Goal: Task Accomplishment & Management: Use online tool/utility

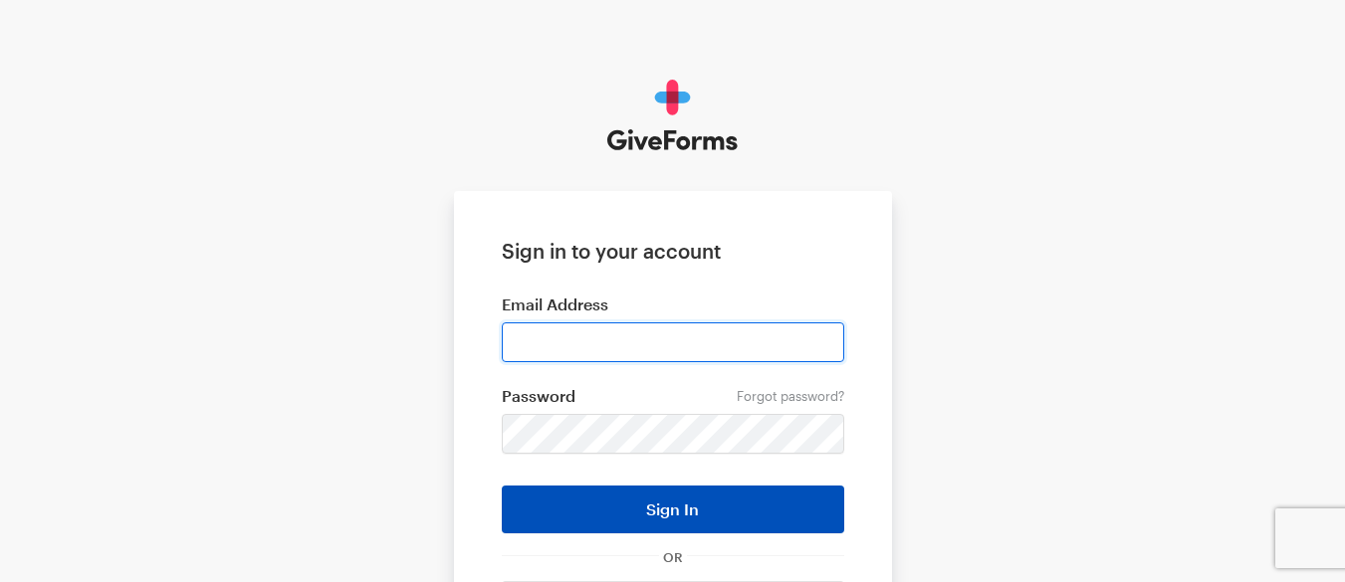
type input "nanda.k@btqfinancial.com"
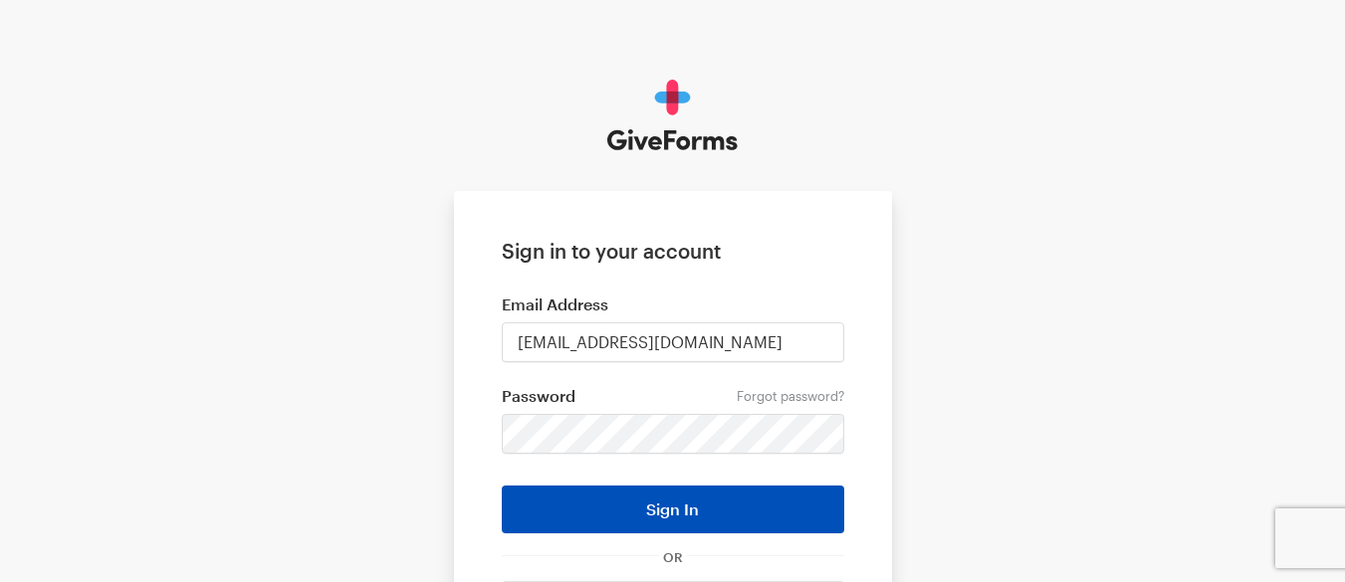
click at [678, 500] on button "Sign In" at bounding box center [673, 510] width 343 height 48
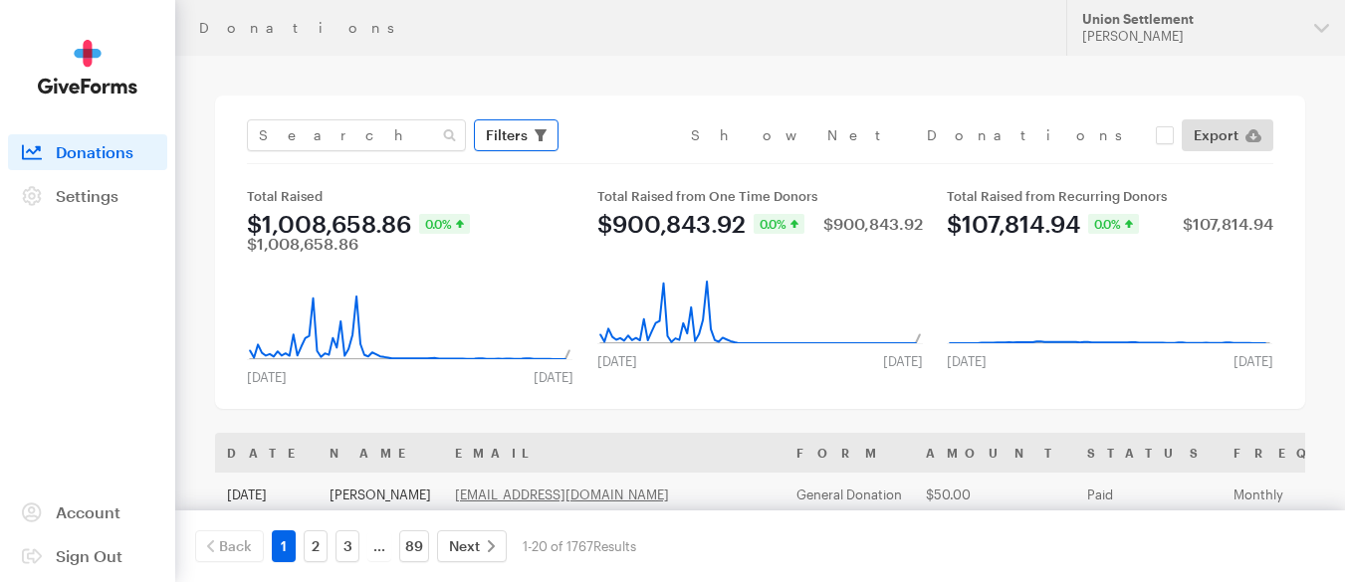
click at [547, 130] on button "Filters" at bounding box center [516, 135] width 85 height 32
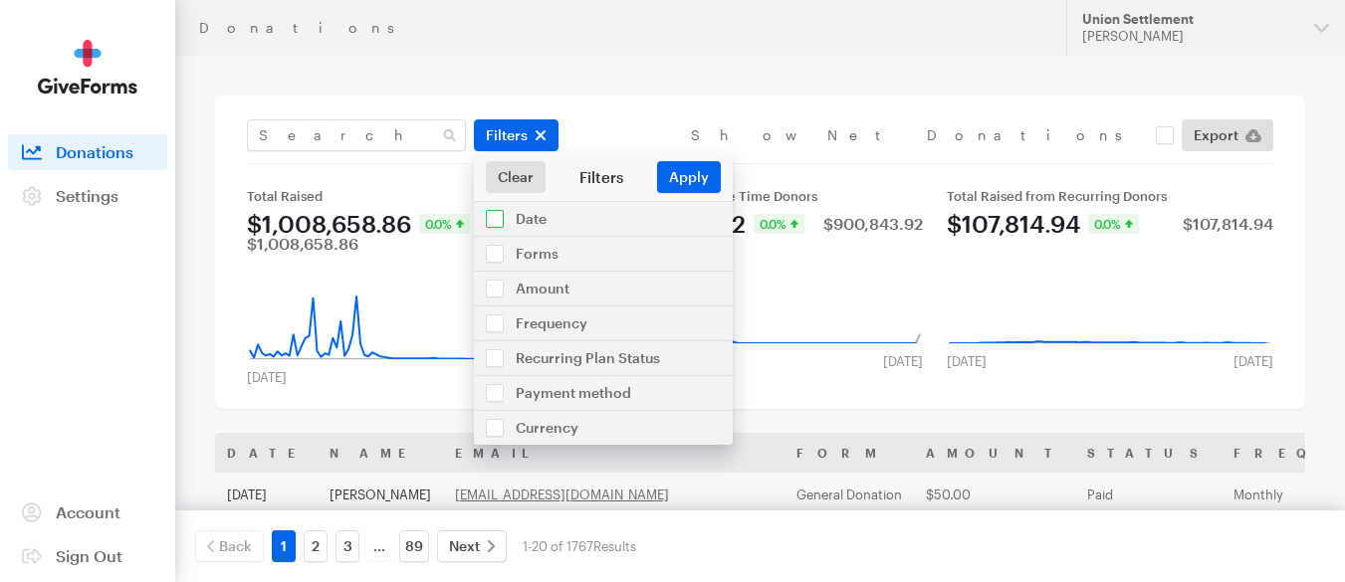
click at [498, 215] on input "checkbox" at bounding box center [603, 219] width 259 height 34
checkbox input "true"
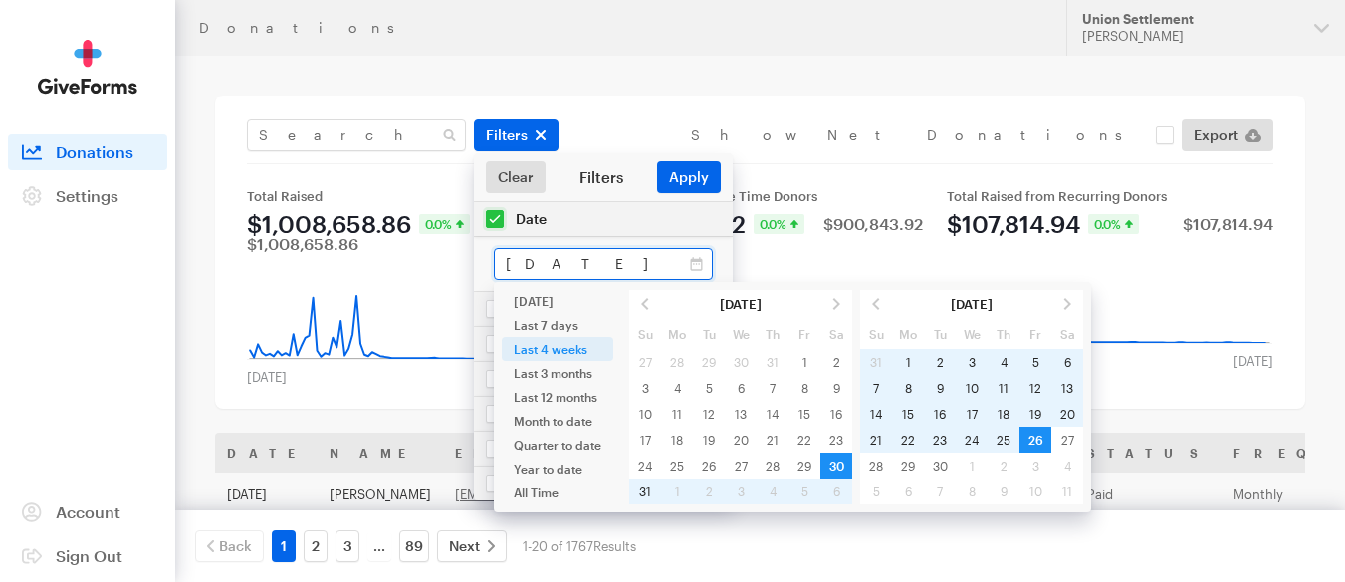
click at [695, 262] on input "[DATE] - [DATE]" at bounding box center [603, 264] width 219 height 32
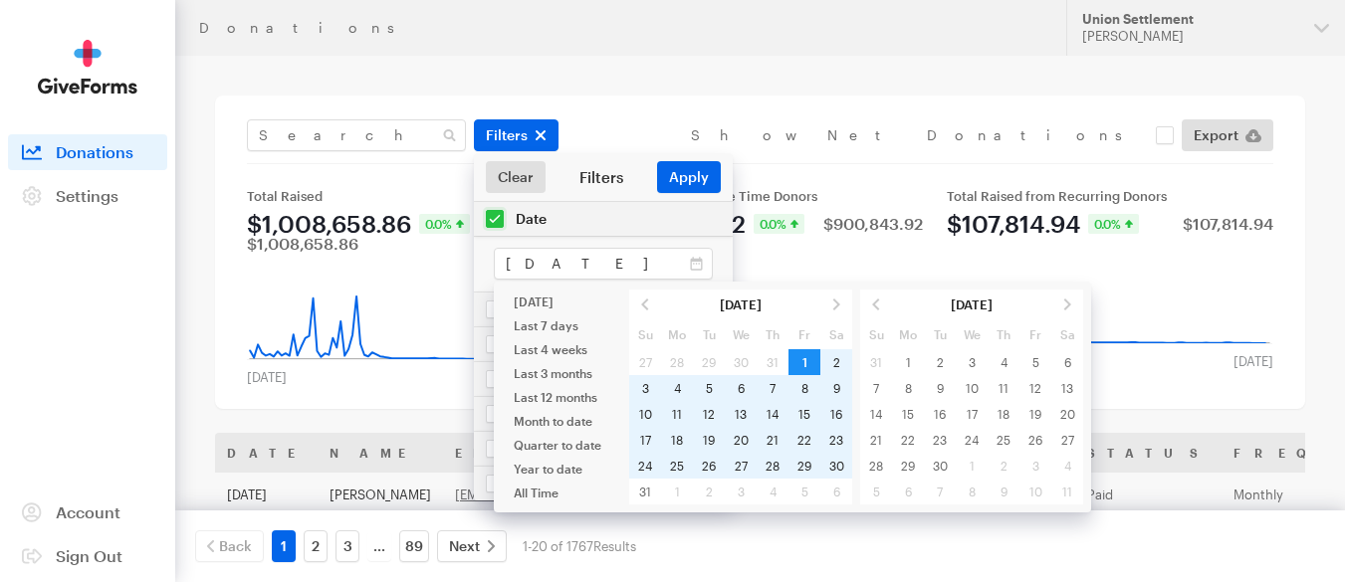
type input "[DATE] - [DATE]"
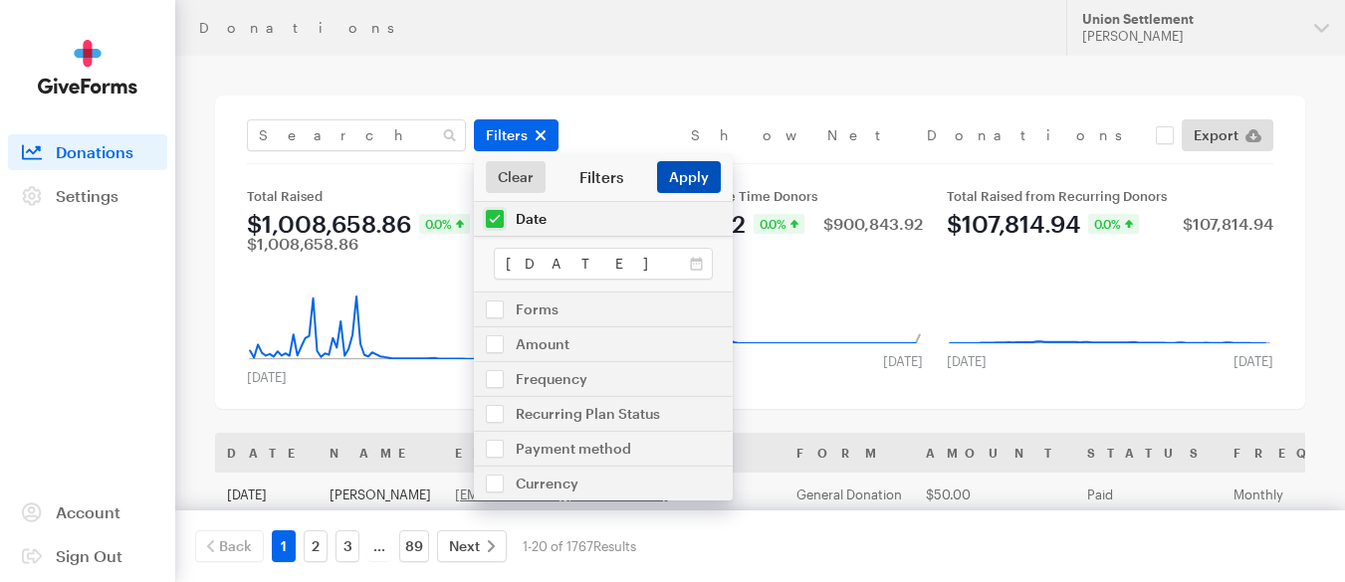
click at [681, 181] on button "Apply" at bounding box center [689, 177] width 64 height 32
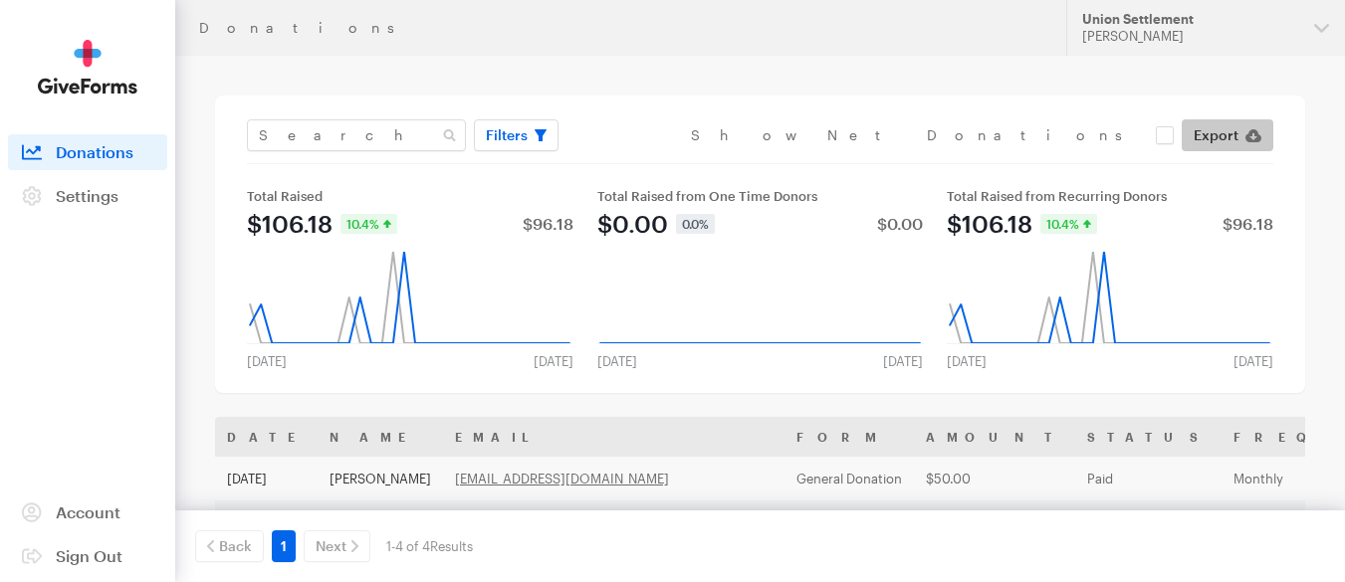
drag, startPoint x: 1243, startPoint y: 126, endPoint x: 1000, endPoint y: 316, distance: 307.9
click at [1241, 126] on link "Export" at bounding box center [1228, 135] width 92 height 32
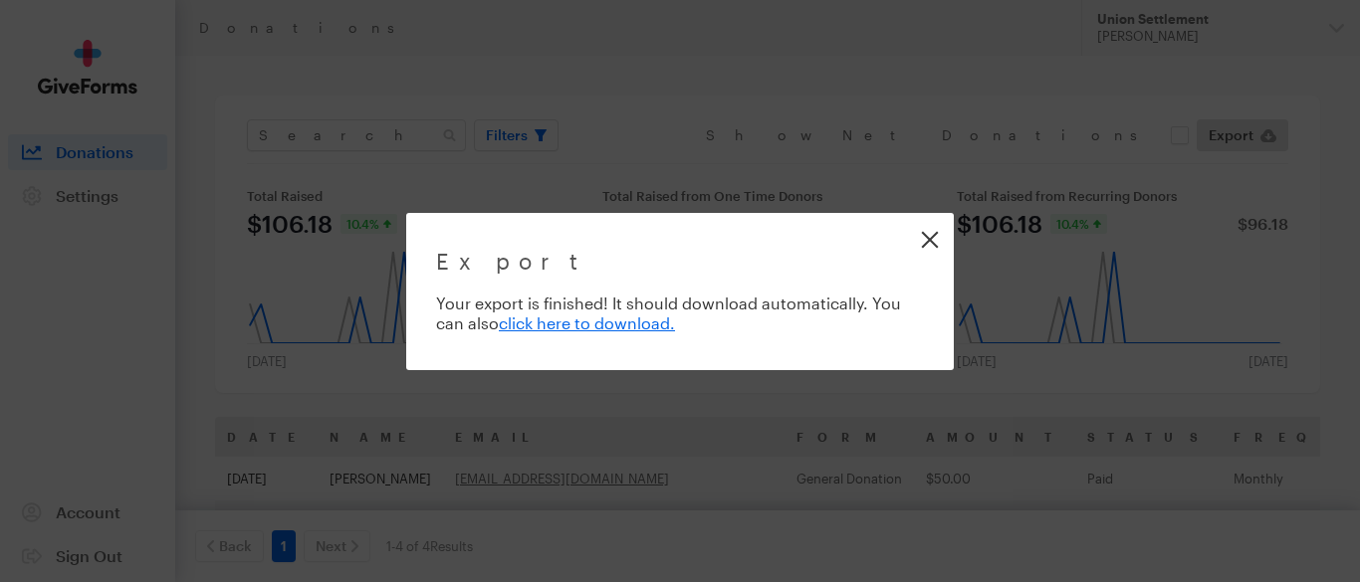
click at [936, 235] on link "Close" at bounding box center [929, 239] width 45 height 45
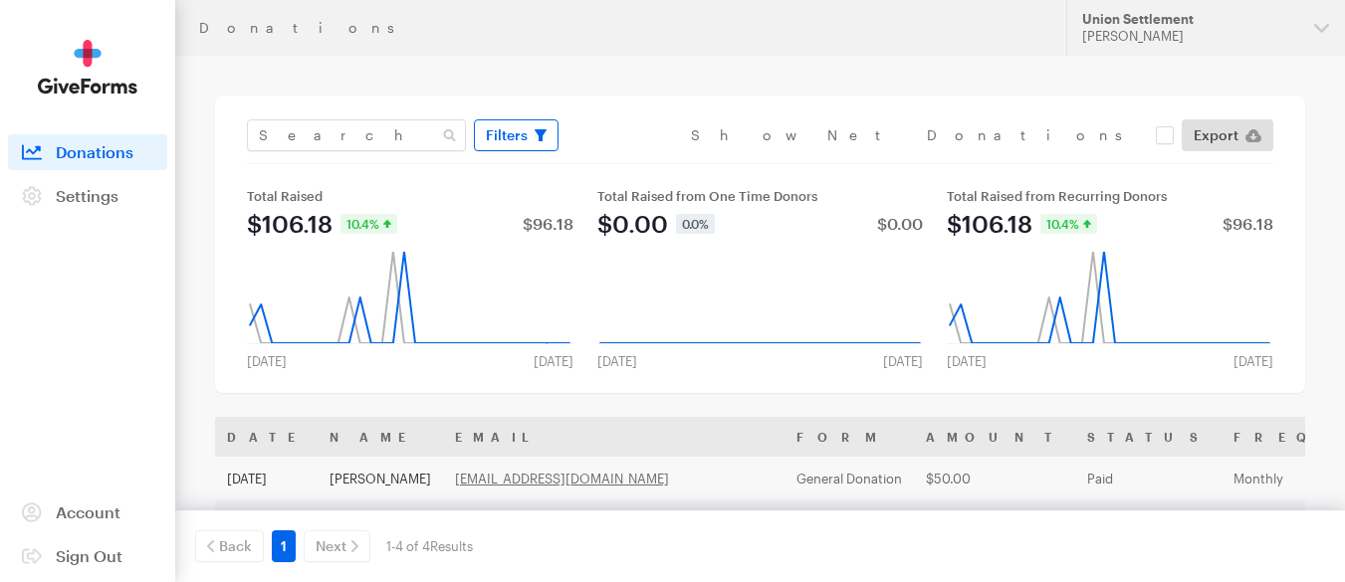
click at [536, 129] on icon "button" at bounding box center [541, 135] width 12 height 12
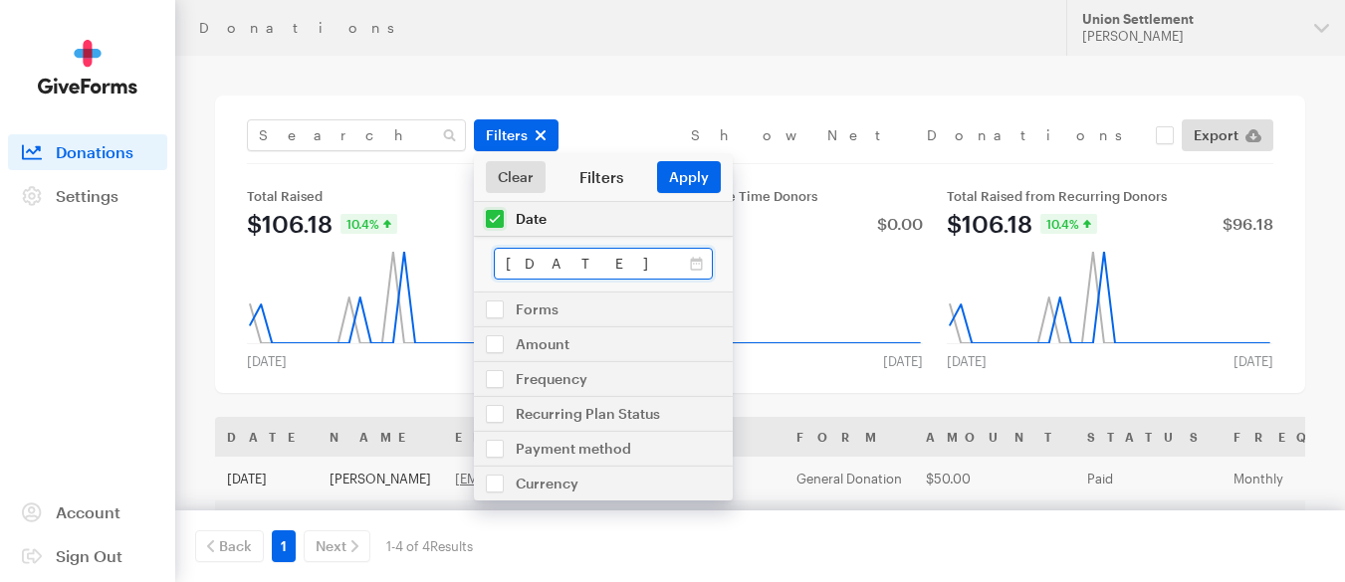
click at [694, 258] on input "[DATE] - [DATE]" at bounding box center [603, 264] width 219 height 32
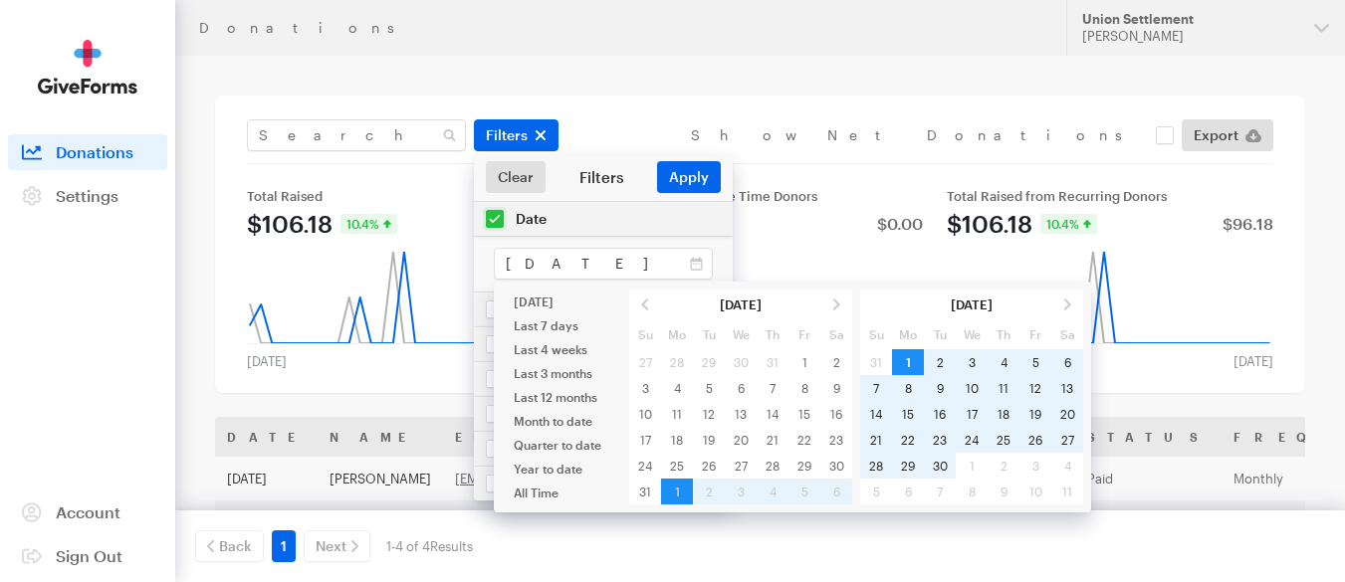
type input "Sep 01, 2025 - Sep 30, 2025"
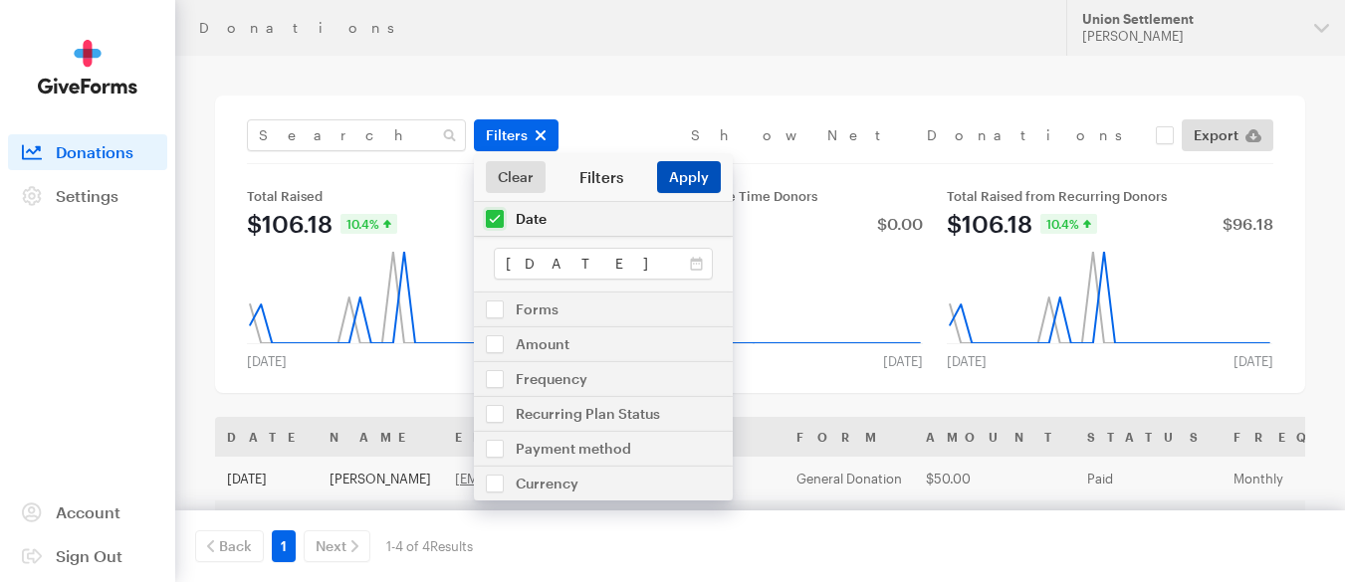
click at [696, 173] on button "Apply" at bounding box center [689, 177] width 64 height 32
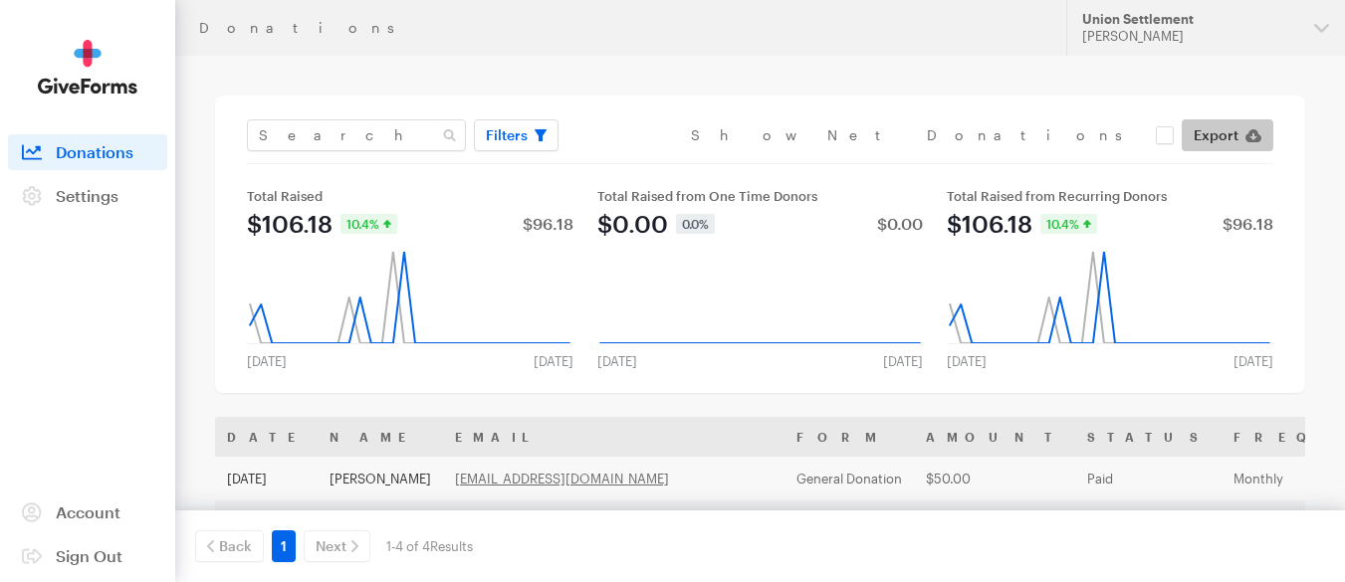
click at [1231, 125] on span "Export" at bounding box center [1216, 135] width 45 height 24
